Goal: Information Seeking & Learning: Learn about a topic

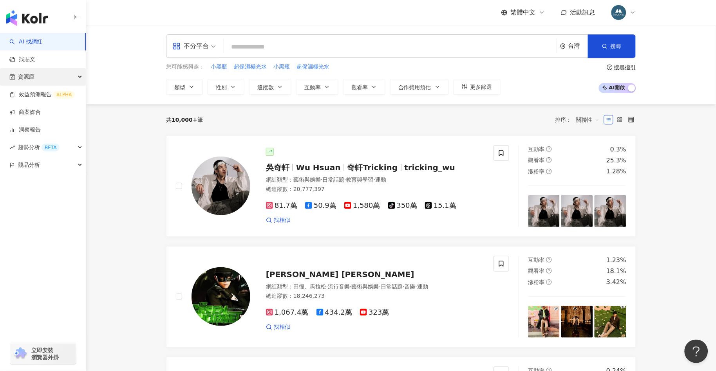
click at [54, 79] on div "資源庫" at bounding box center [43, 77] width 86 height 18
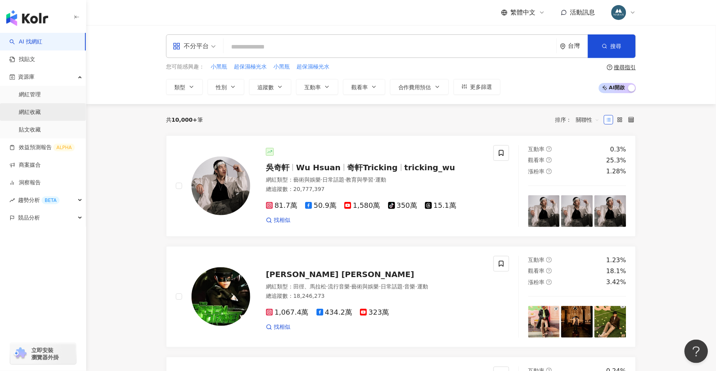
click at [41, 112] on link "網紅收藏" at bounding box center [30, 113] width 22 height 8
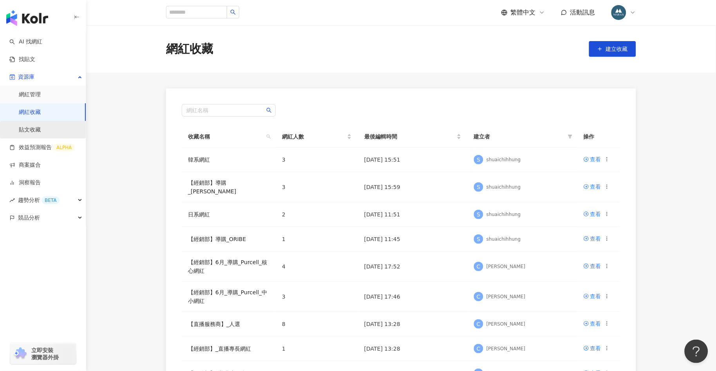
click at [41, 129] on link "貼文收藏" at bounding box center [30, 130] width 22 height 8
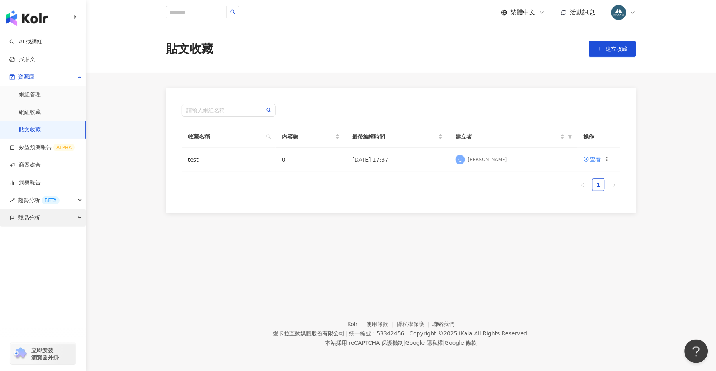
click at [76, 219] on div "競品分析" at bounding box center [43, 218] width 86 height 18
click at [52, 237] on link "品牌帳號分析" at bounding box center [35, 236] width 33 height 8
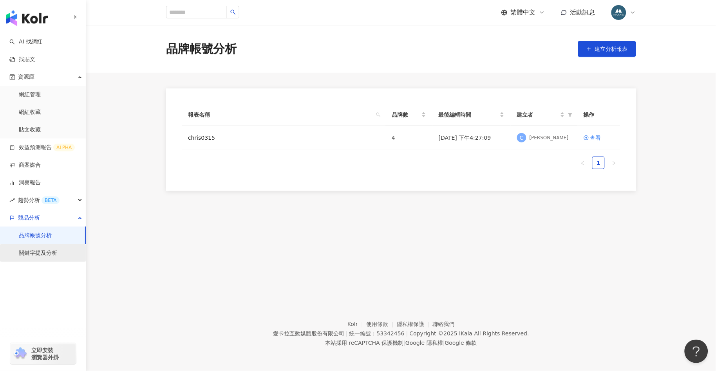
click at [38, 253] on link "關鍵字提及分析" at bounding box center [38, 254] width 38 height 8
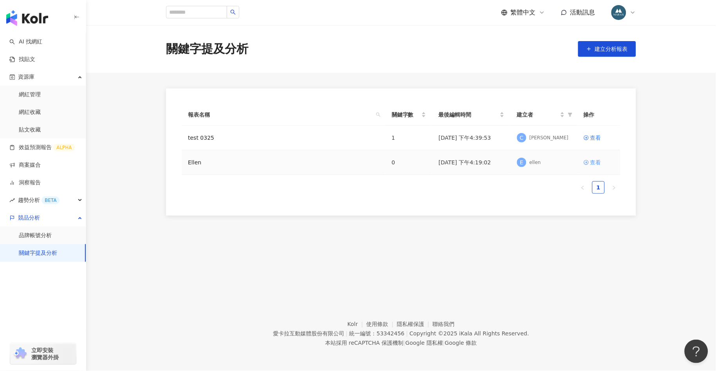
click at [592, 163] on div "查看" at bounding box center [596, 162] width 11 height 9
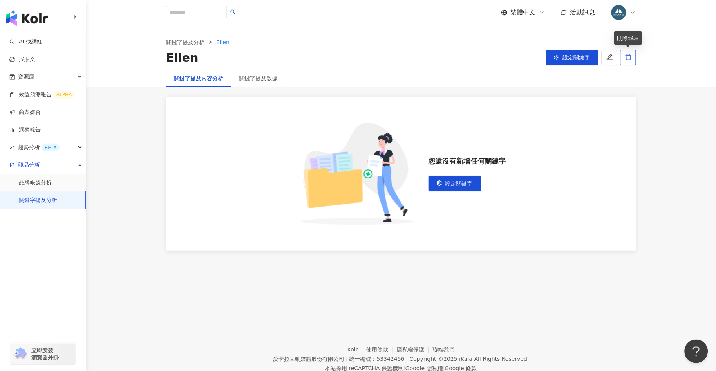
click at [633, 60] on button "button" at bounding box center [629, 58] width 16 height 16
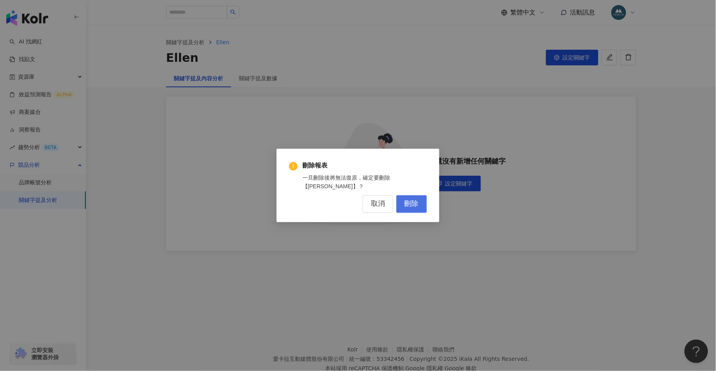
click at [405, 204] on span "刪除" at bounding box center [412, 204] width 14 height 9
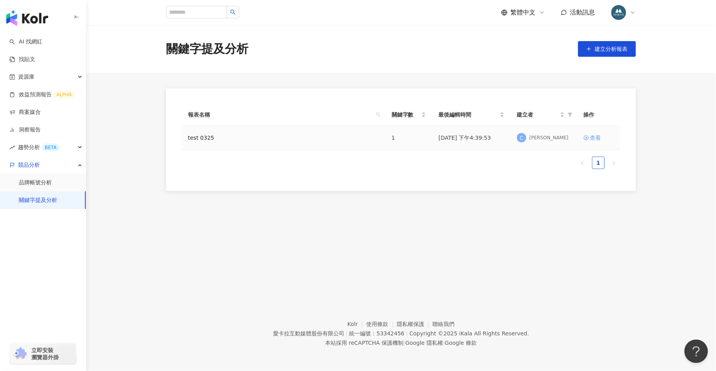
click at [598, 138] on div "查看" at bounding box center [596, 138] width 11 height 9
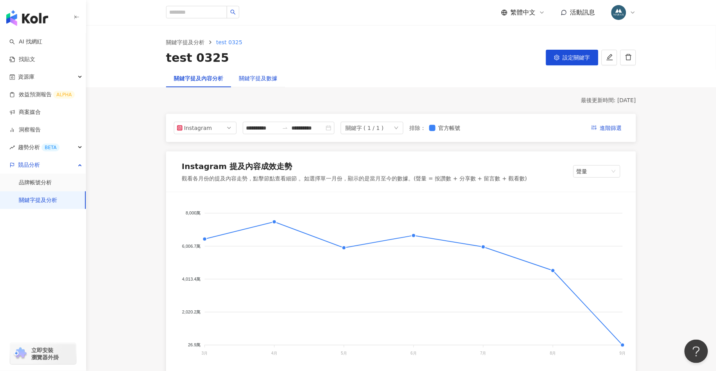
click at [251, 81] on div "關鍵字提及數據" at bounding box center [258, 78] width 38 height 9
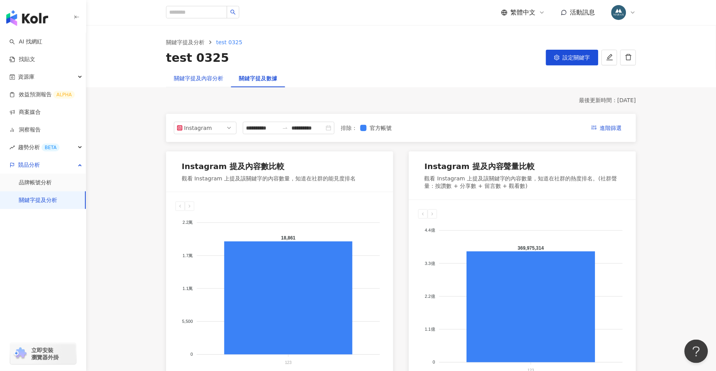
click at [214, 78] on div "關鍵字提及內容分析" at bounding box center [198, 78] width 49 height 9
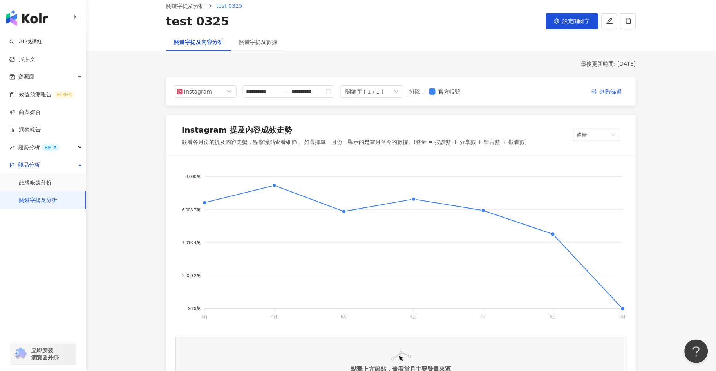
scroll to position [37, 0]
click at [399, 91] on icon "down" at bounding box center [397, 90] width 4 height 3
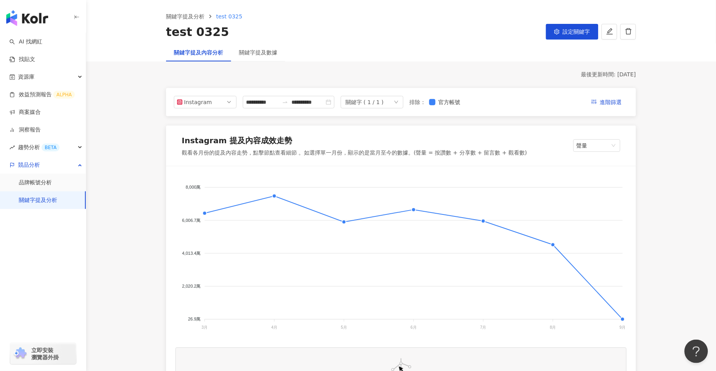
scroll to position [0, 0]
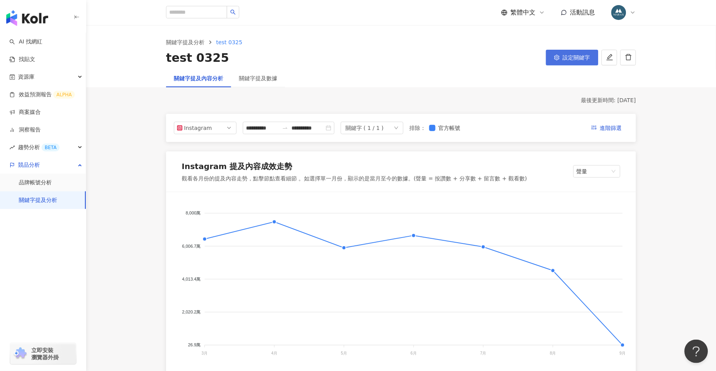
click at [587, 56] on span "設定關鍵字" at bounding box center [576, 57] width 27 height 6
click at [630, 59] on icon "delete" at bounding box center [628, 57] width 7 height 7
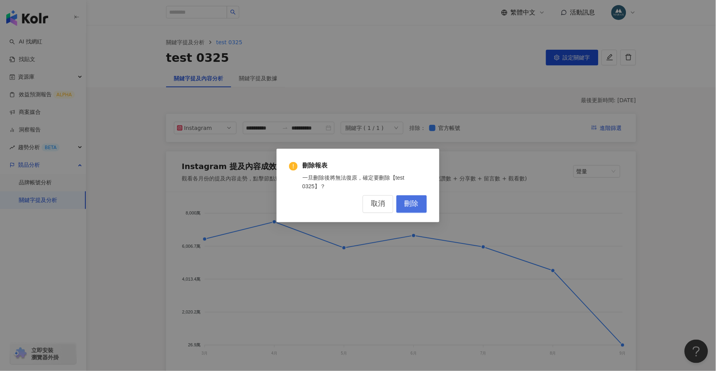
click at [417, 201] on span "刪除" at bounding box center [412, 204] width 14 height 9
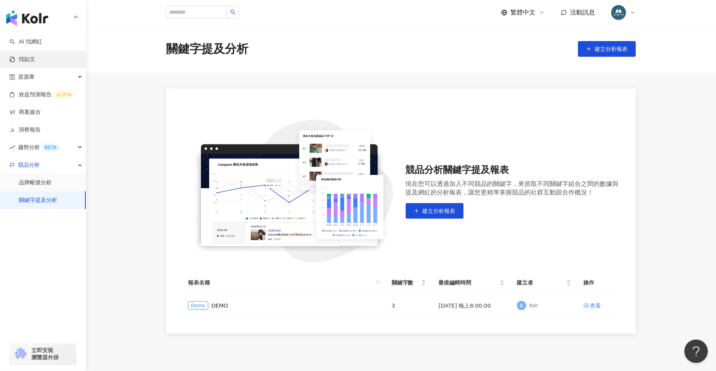
click at [35, 63] on link "找貼文" at bounding box center [22, 60] width 26 height 8
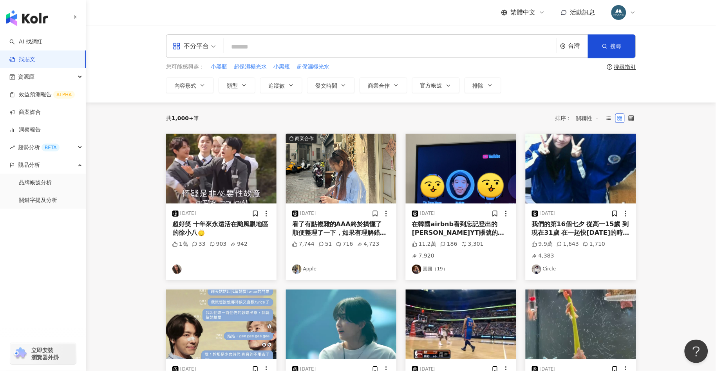
click at [227, 171] on img "button" at bounding box center [221, 169] width 111 height 70
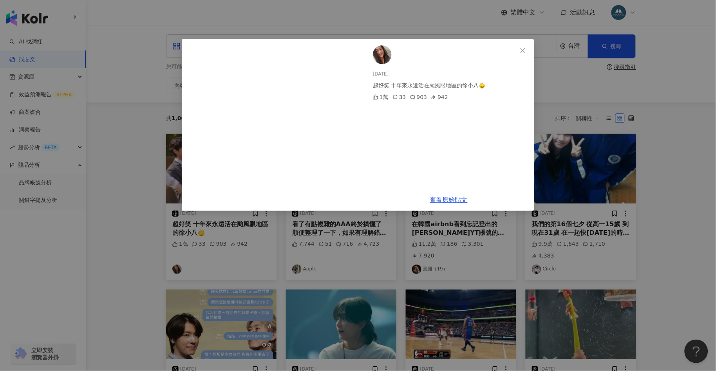
click at [139, 160] on div "[DATE] 超好笑 十年來永遠活在颱風眼地區的徐小八🙂‍↕️ 1萬 33 903 942 查看原始貼文" at bounding box center [358, 185] width 716 height 371
